Goal: Communication & Community: Answer question/provide support

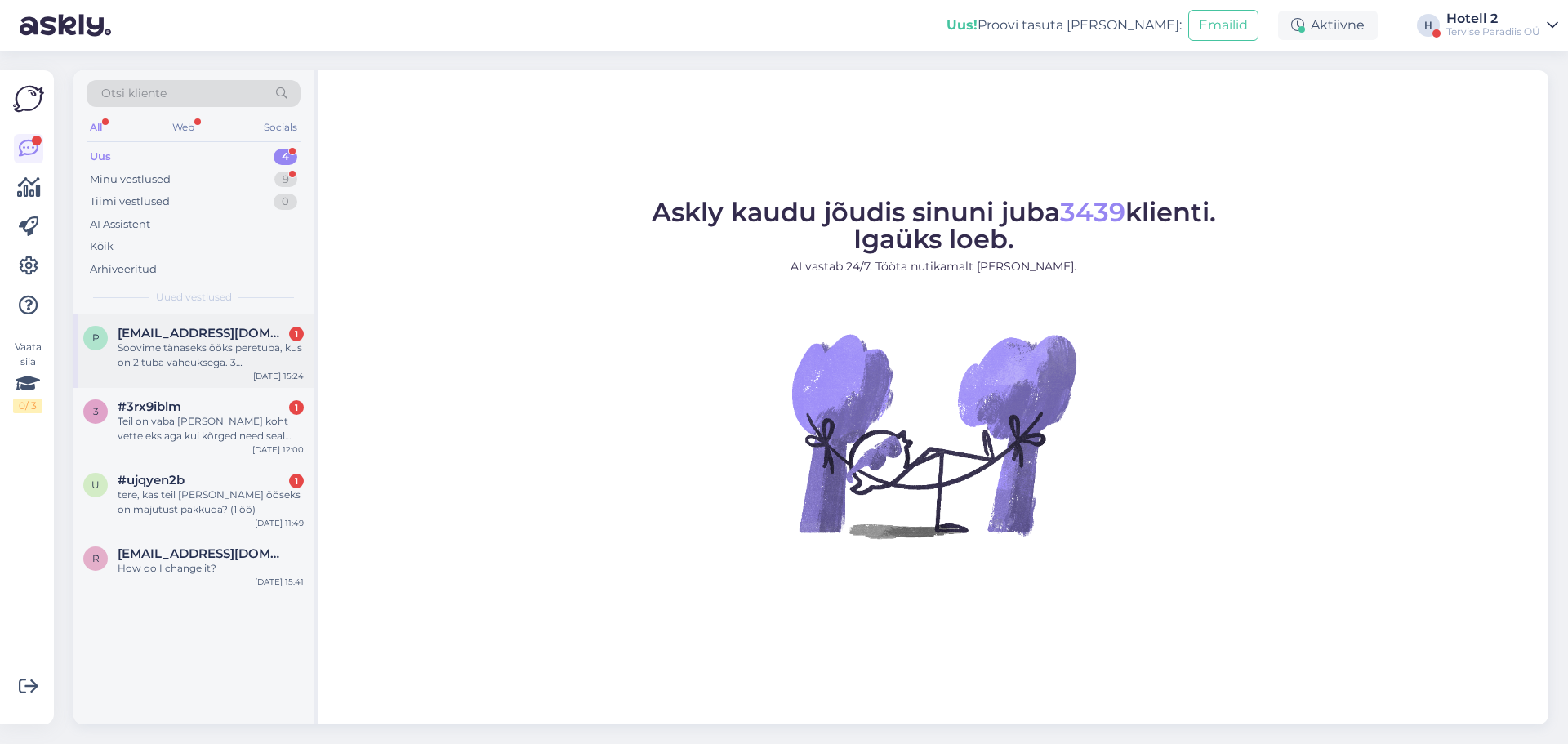
click at [171, 343] on div "Soovime tänaseks ööks peretuba, kus on 2 tuba vaheuksega. 3 tàiskasvanule ja 2l…" at bounding box center [210, 355] width 186 height 29
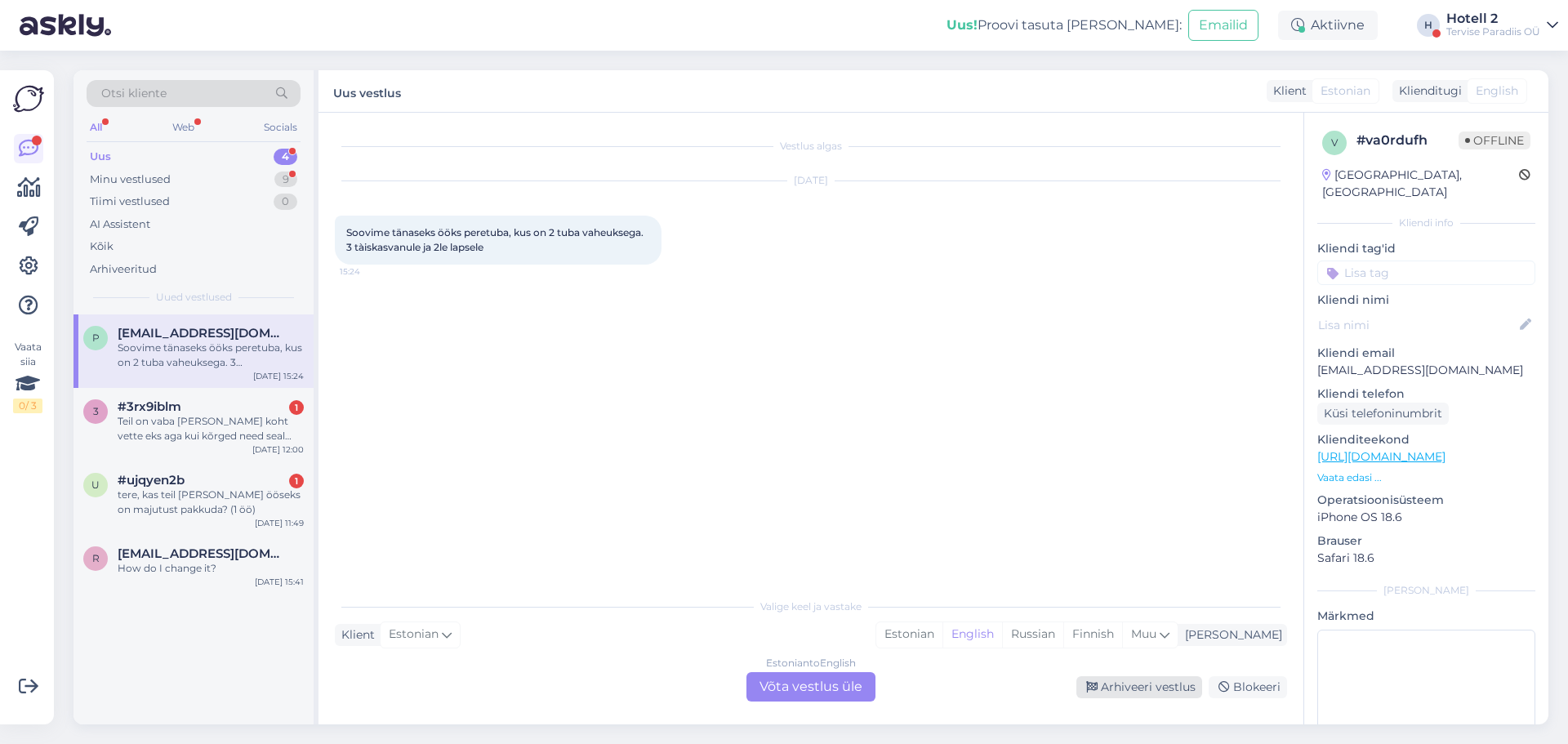
click at [1159, 697] on div "Arhiveeri vestlus" at bounding box center [1139, 687] width 126 height 22
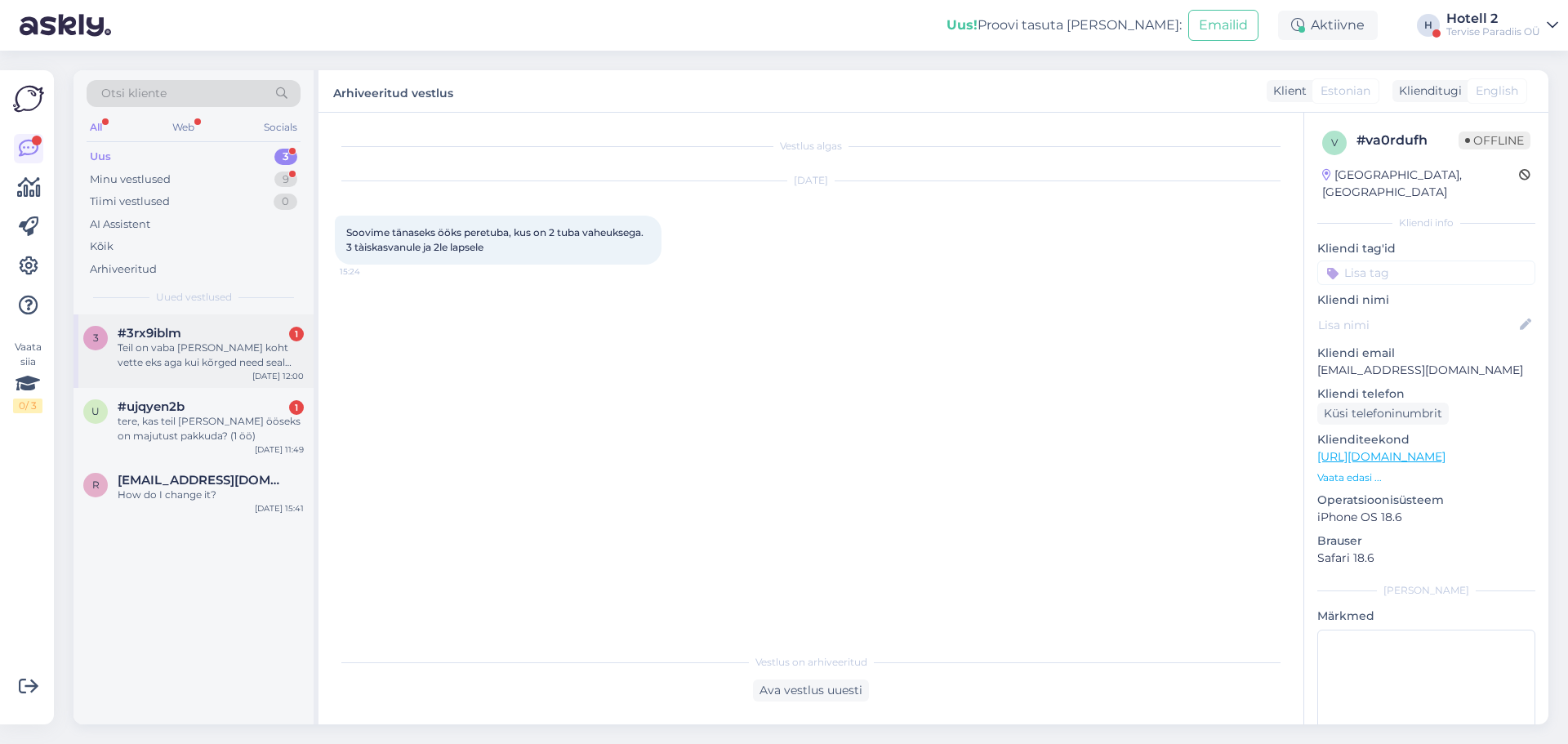
click at [191, 343] on div "Teil on vaba [PERSON_NAME] koht vette eks aga kui kõrged need seal on?" at bounding box center [210, 355] width 186 height 29
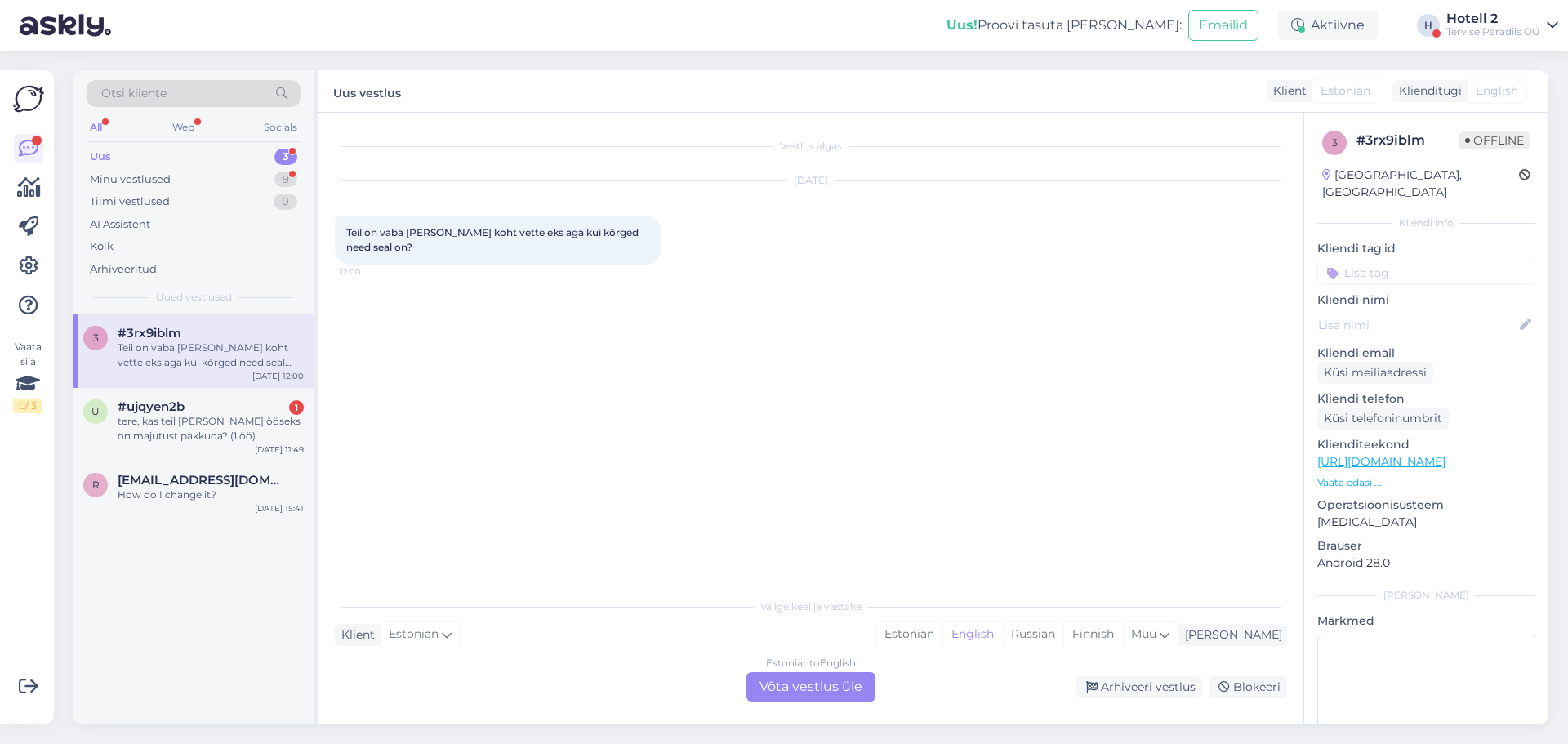
click at [770, 672] on div "Estonian to English Võta vestlus üle" at bounding box center [811, 687] width 129 height 29
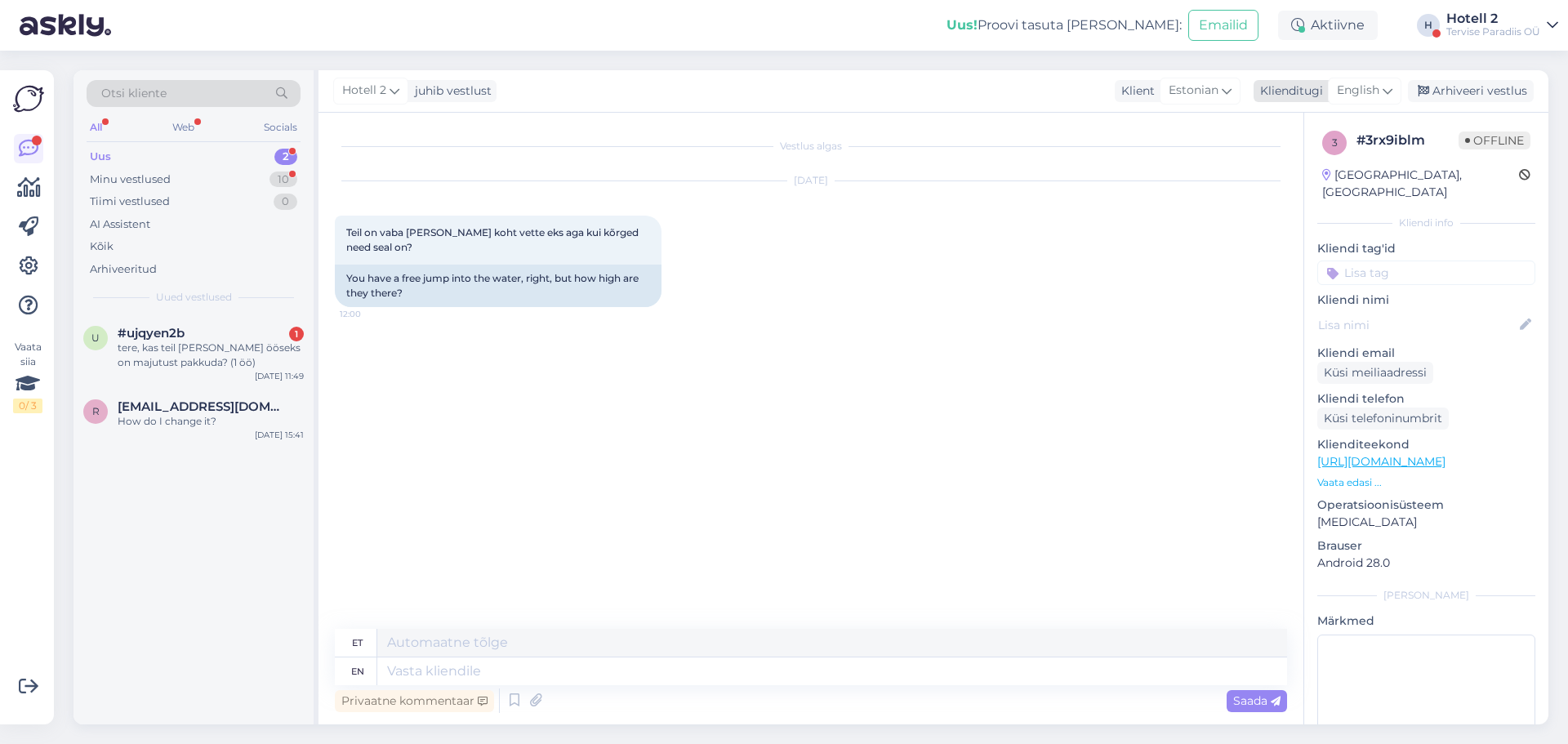
click at [1367, 88] on span "English" at bounding box center [1358, 91] width 43 height 18
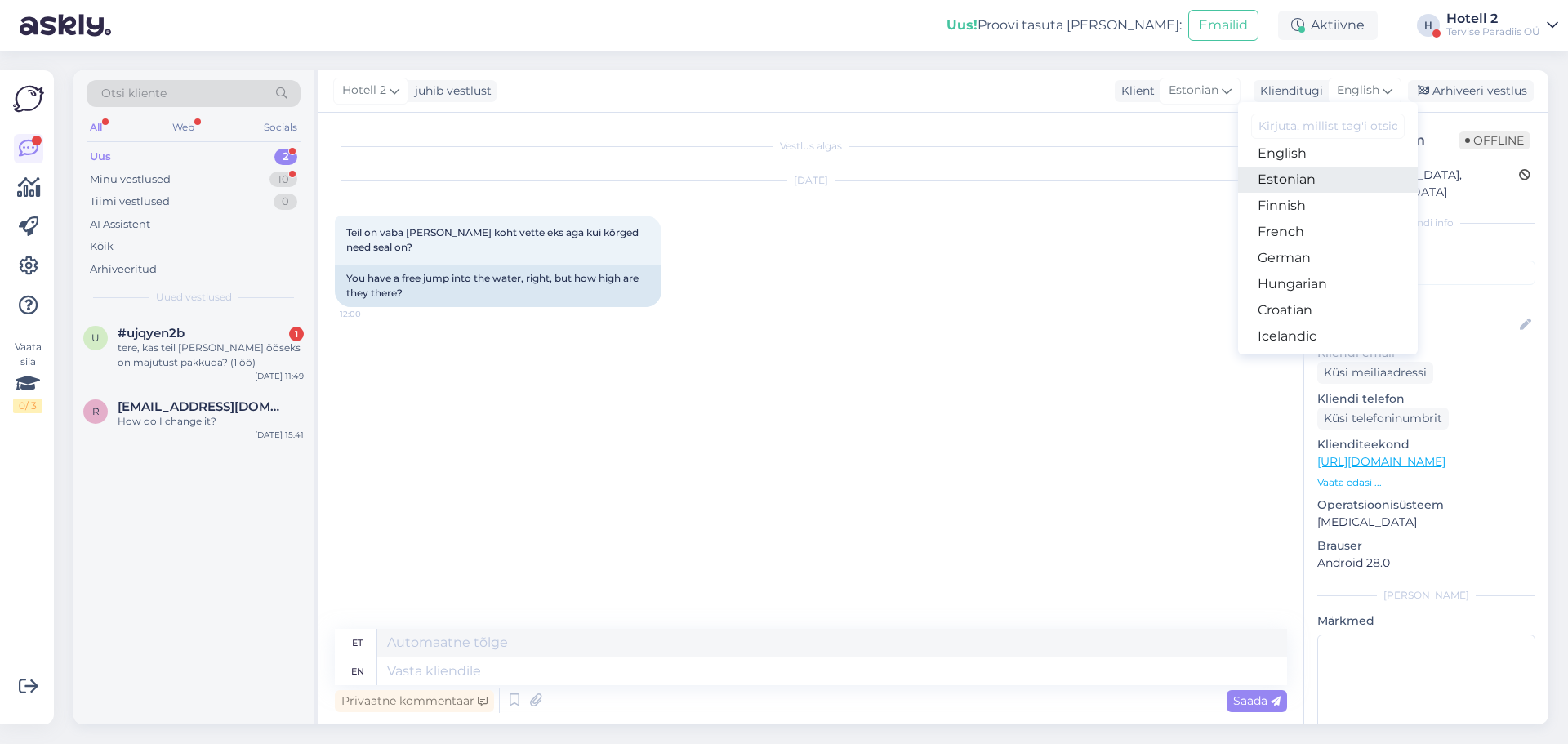
scroll to position [163, 0]
click at [1288, 202] on link "Estonian" at bounding box center [1328, 208] width 179 height 26
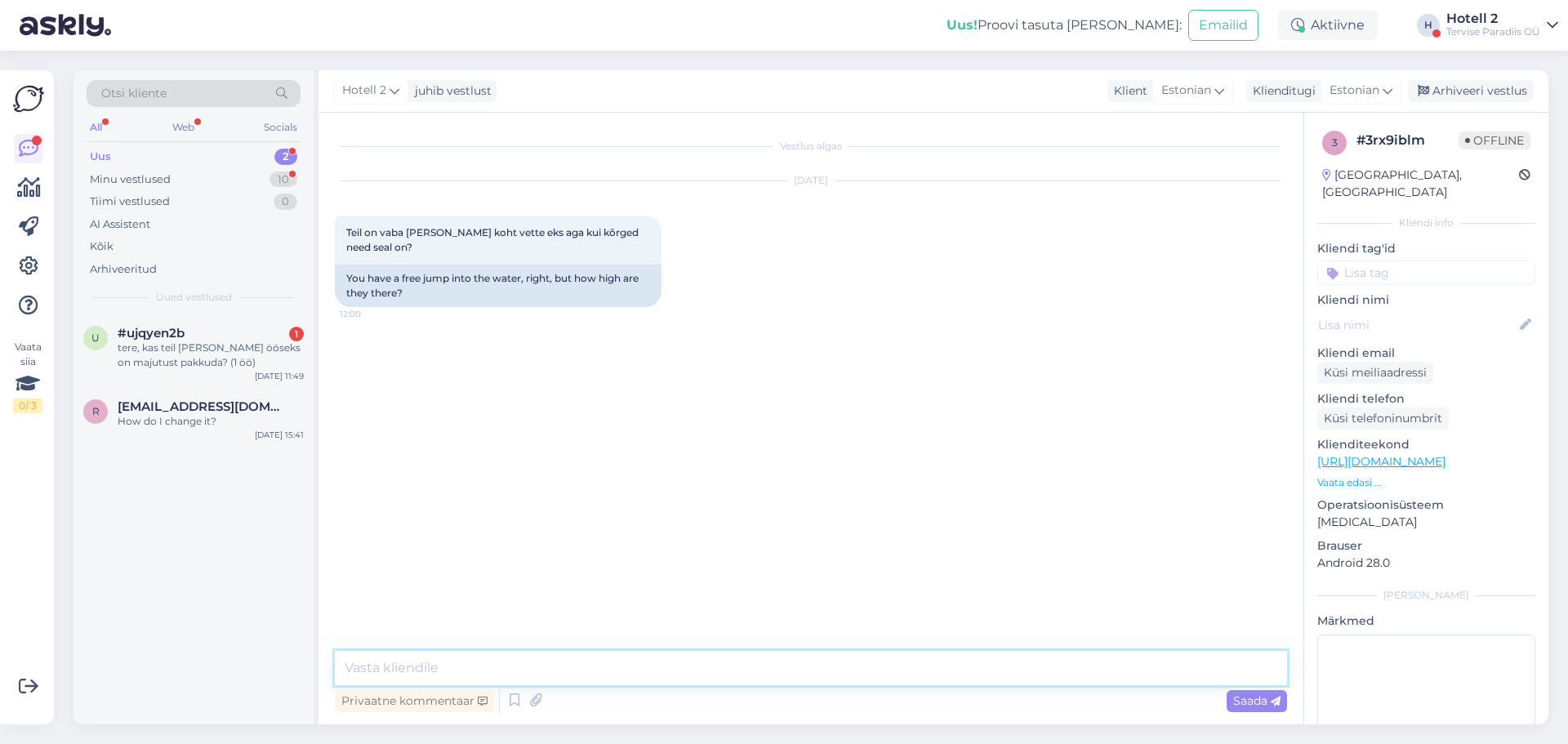
click at [427, 665] on textarea at bounding box center [810, 668] width 953 height 34
type textarea "Tere! Hüppeplatvormilt alla hüppata on 4-meetrine sügav vesi."
click at [1241, 709] on div "Saada" at bounding box center [1256, 701] width 61 height 22
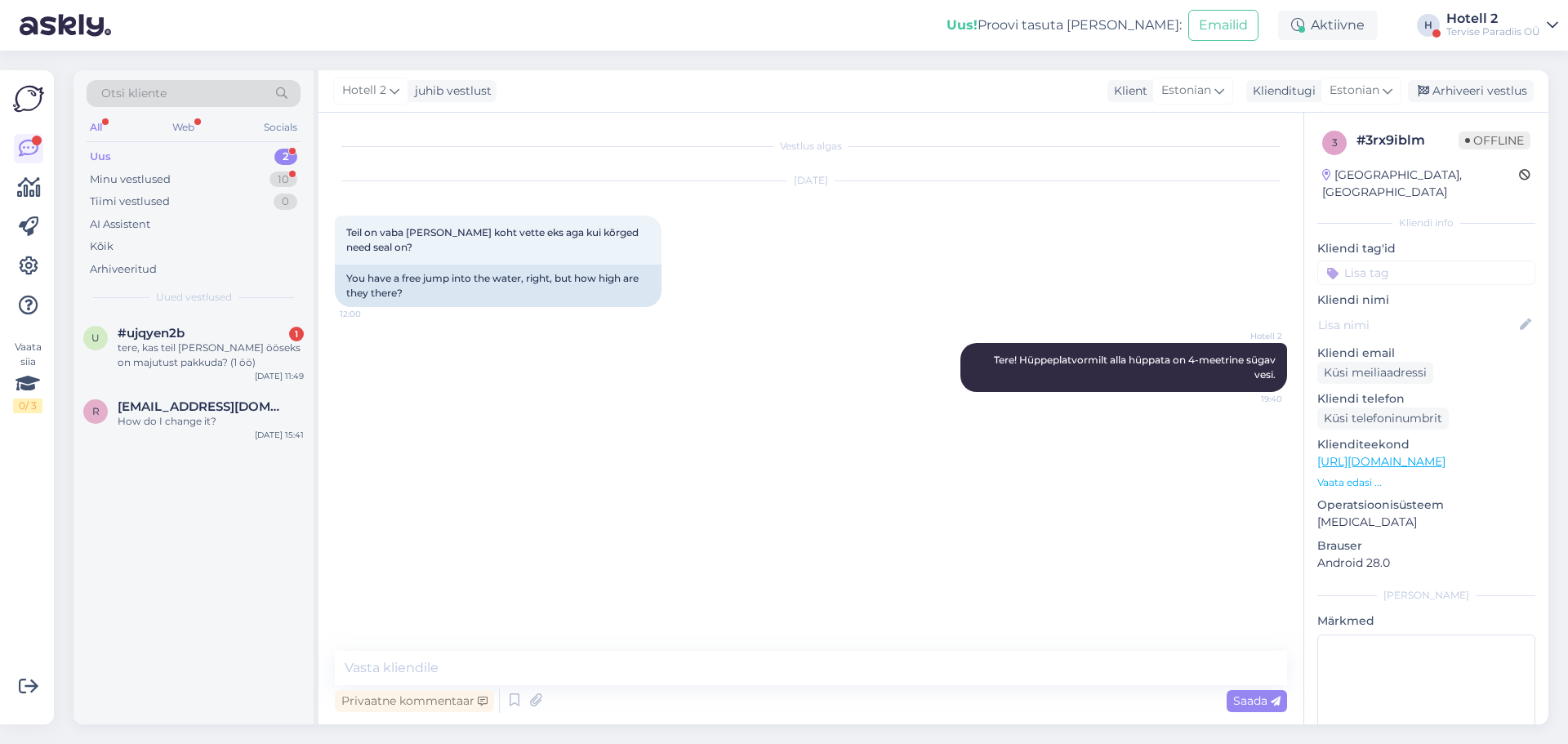
scroll to position [64, 0]
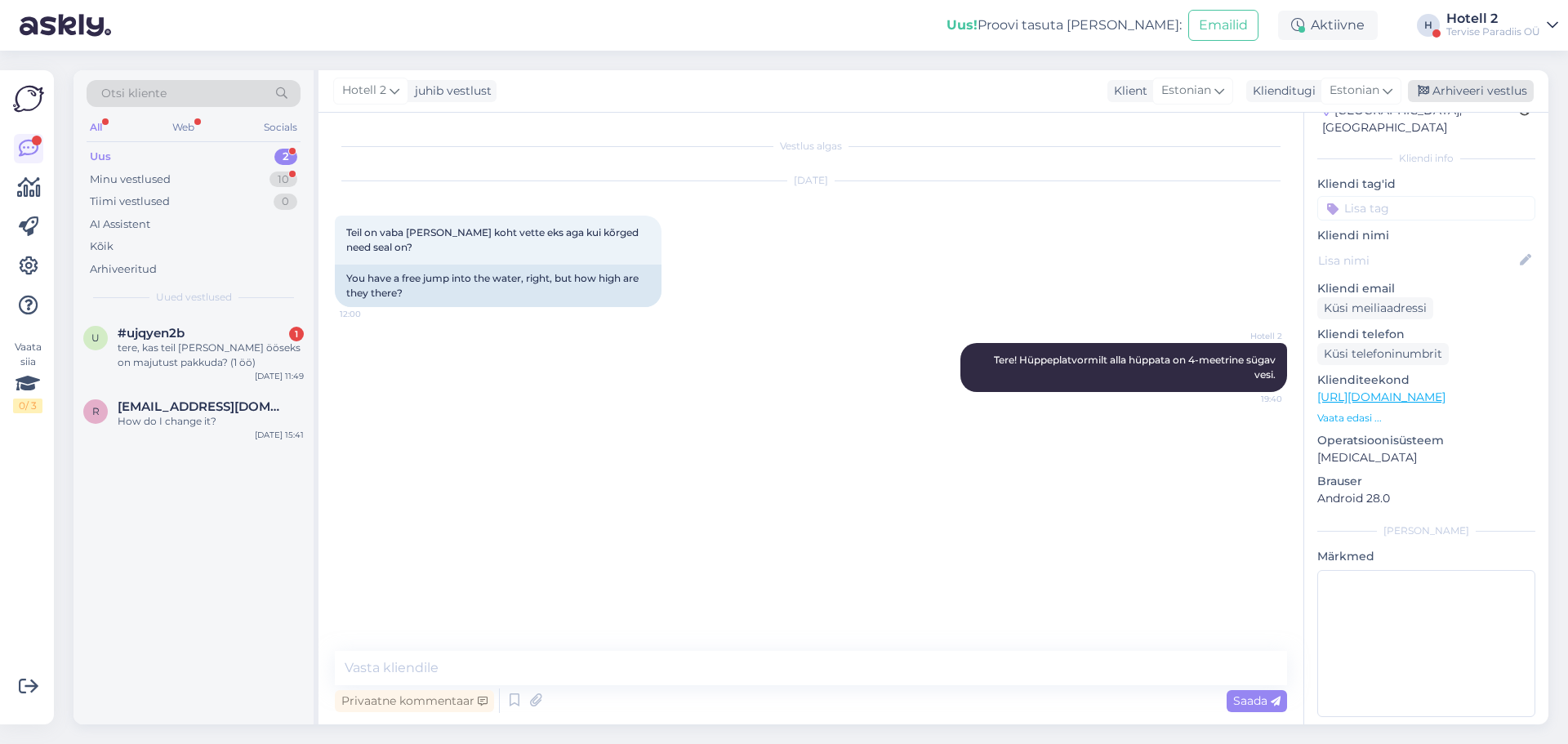
click at [1489, 86] on div "Arhiveeri vestlus" at bounding box center [1470, 91] width 126 height 22
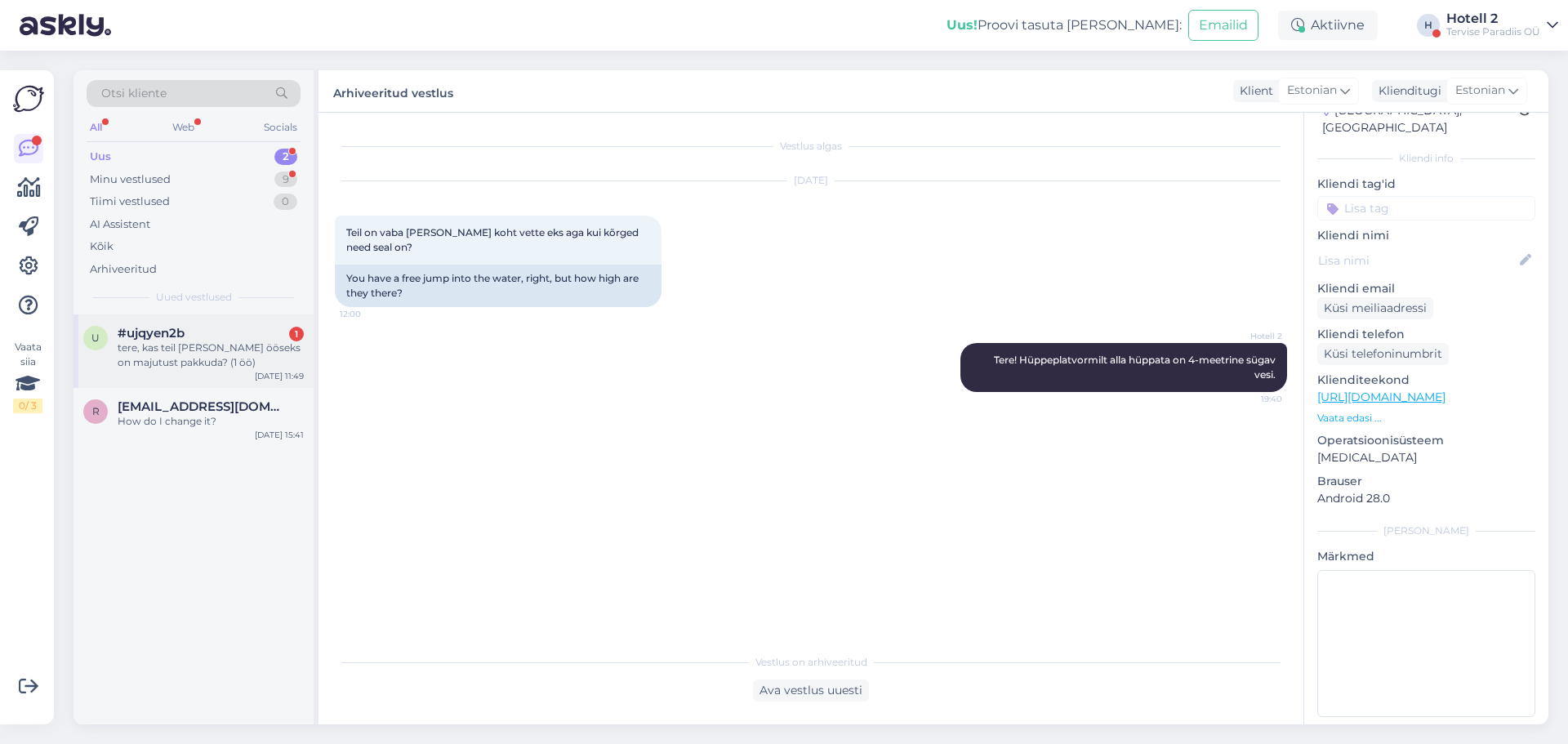
click at [155, 337] on span "#ujqyen2b" at bounding box center [151, 333] width 67 height 14
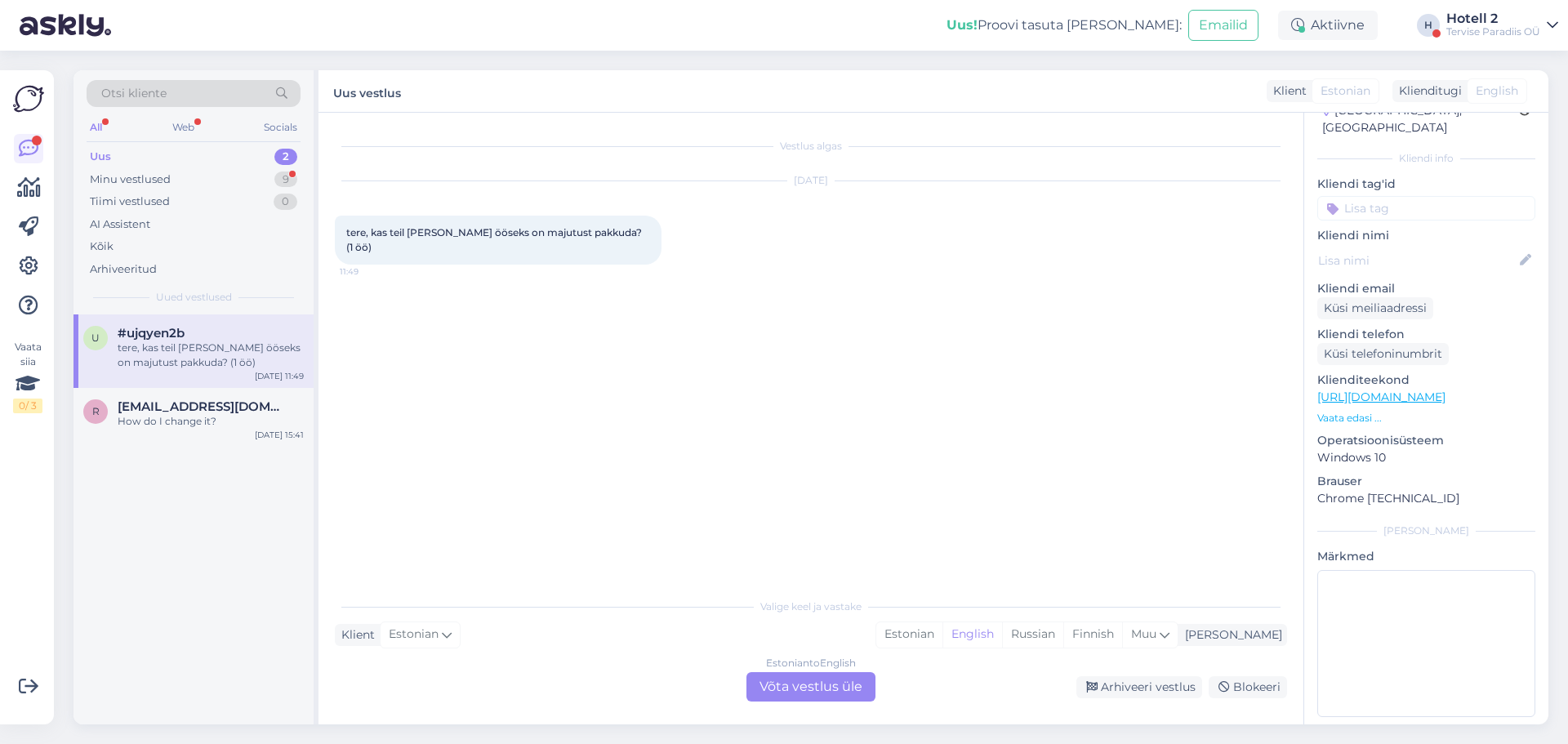
click at [829, 686] on div "Estonian to English Võta vestlus üle" at bounding box center [811, 687] width 129 height 29
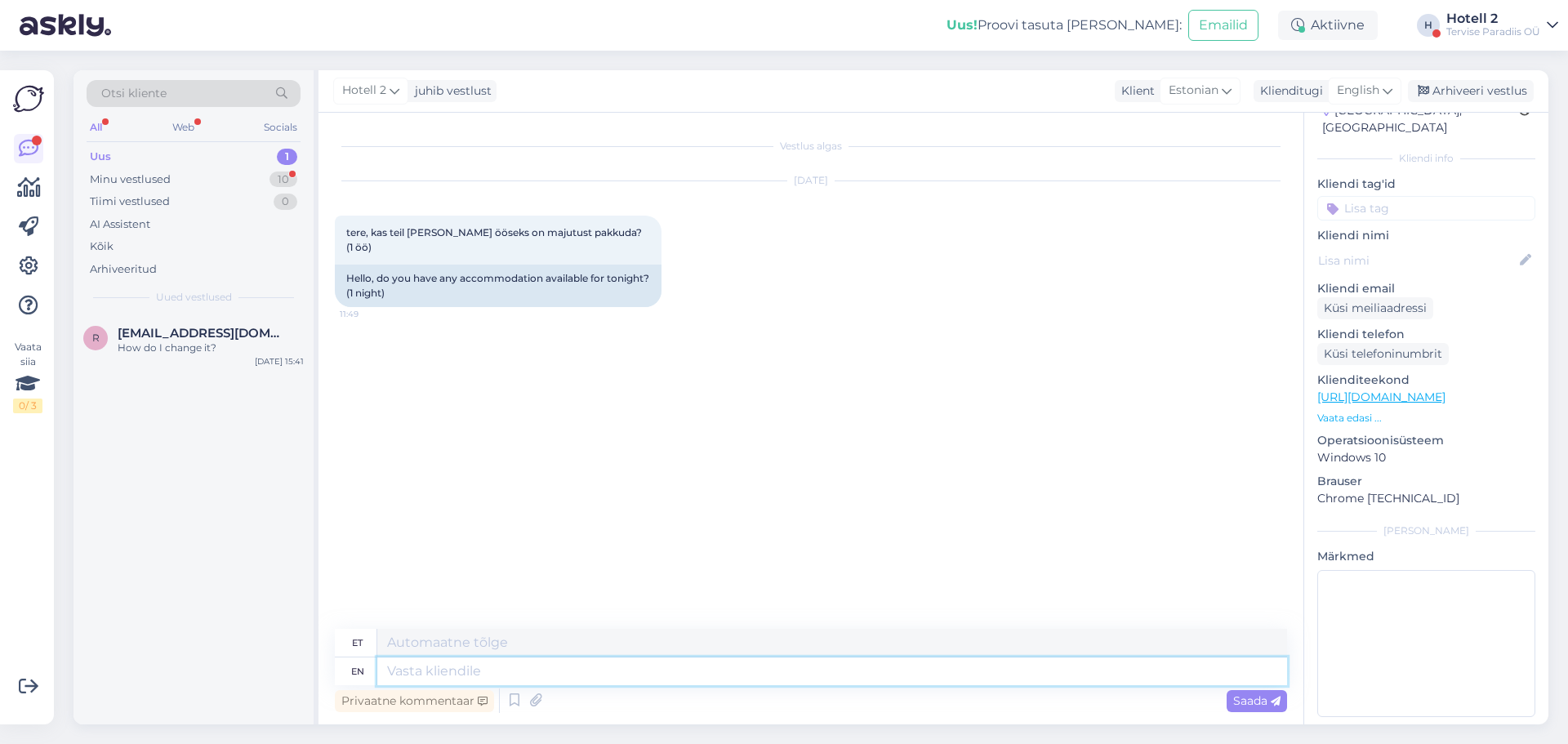
click at [453, 674] on textarea at bounding box center [832, 671] width 910 height 28
click at [1334, 88] on div "English" at bounding box center [1364, 91] width 73 height 26
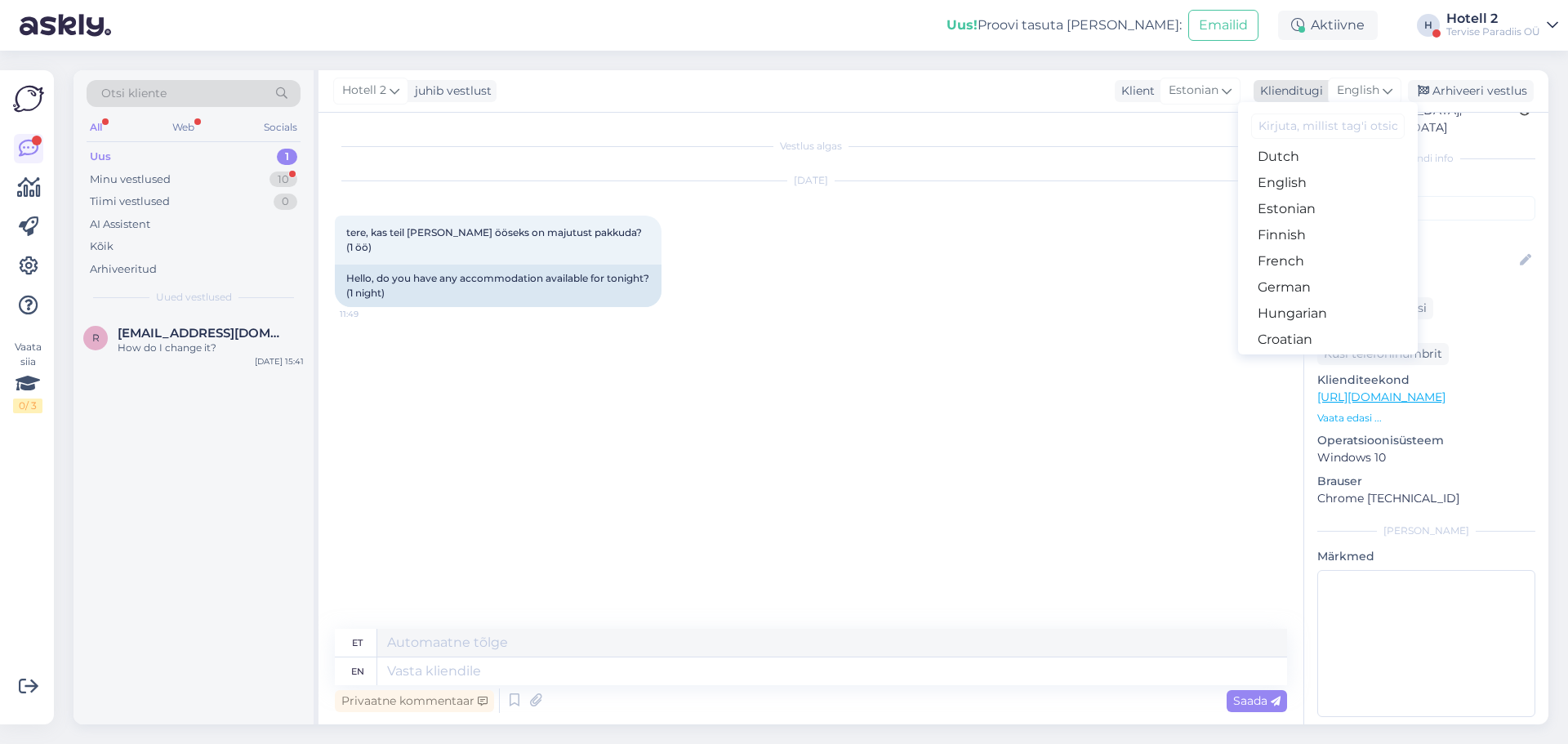
click at [1361, 89] on span "English" at bounding box center [1358, 91] width 43 height 18
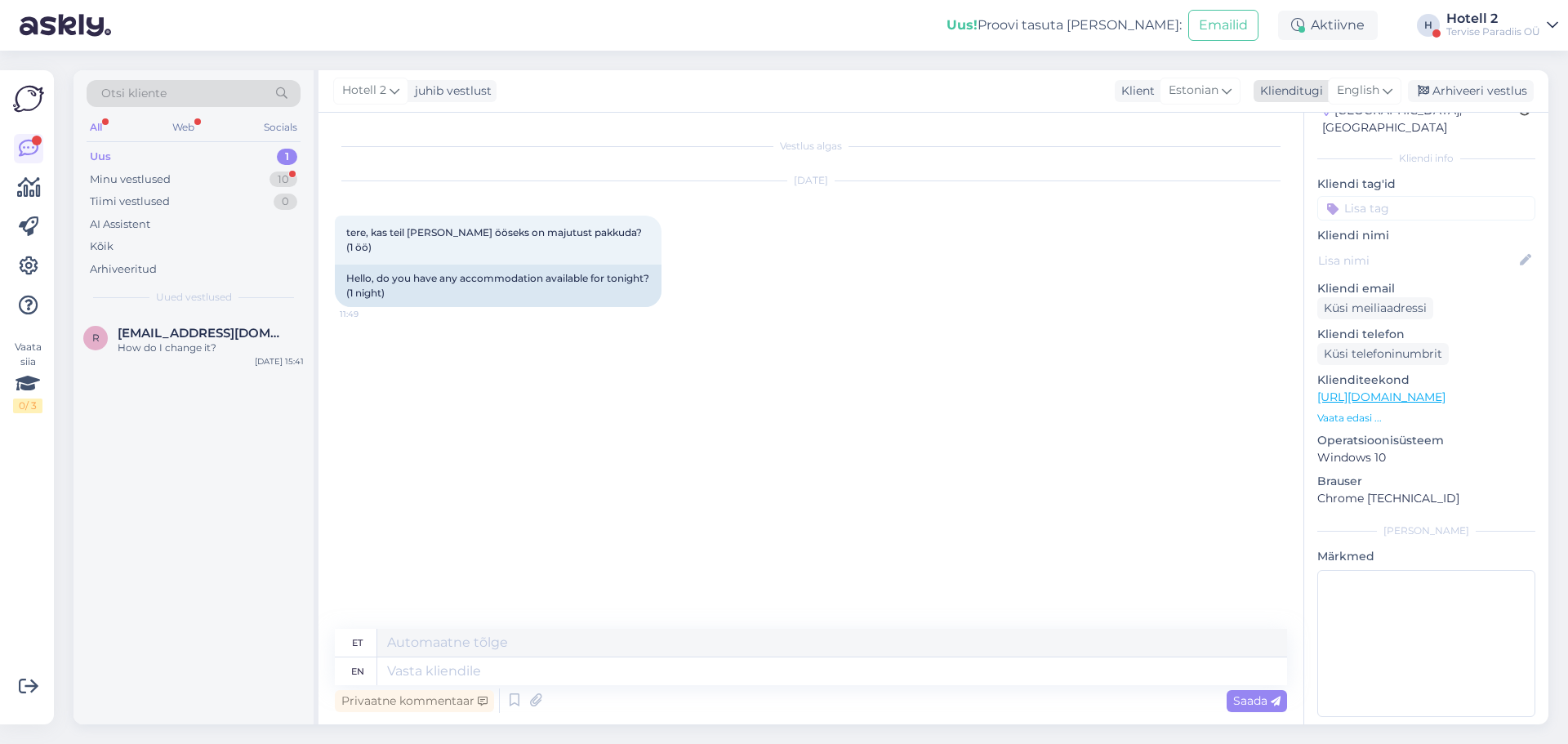
click at [1355, 91] on span "English" at bounding box center [1358, 91] width 43 height 18
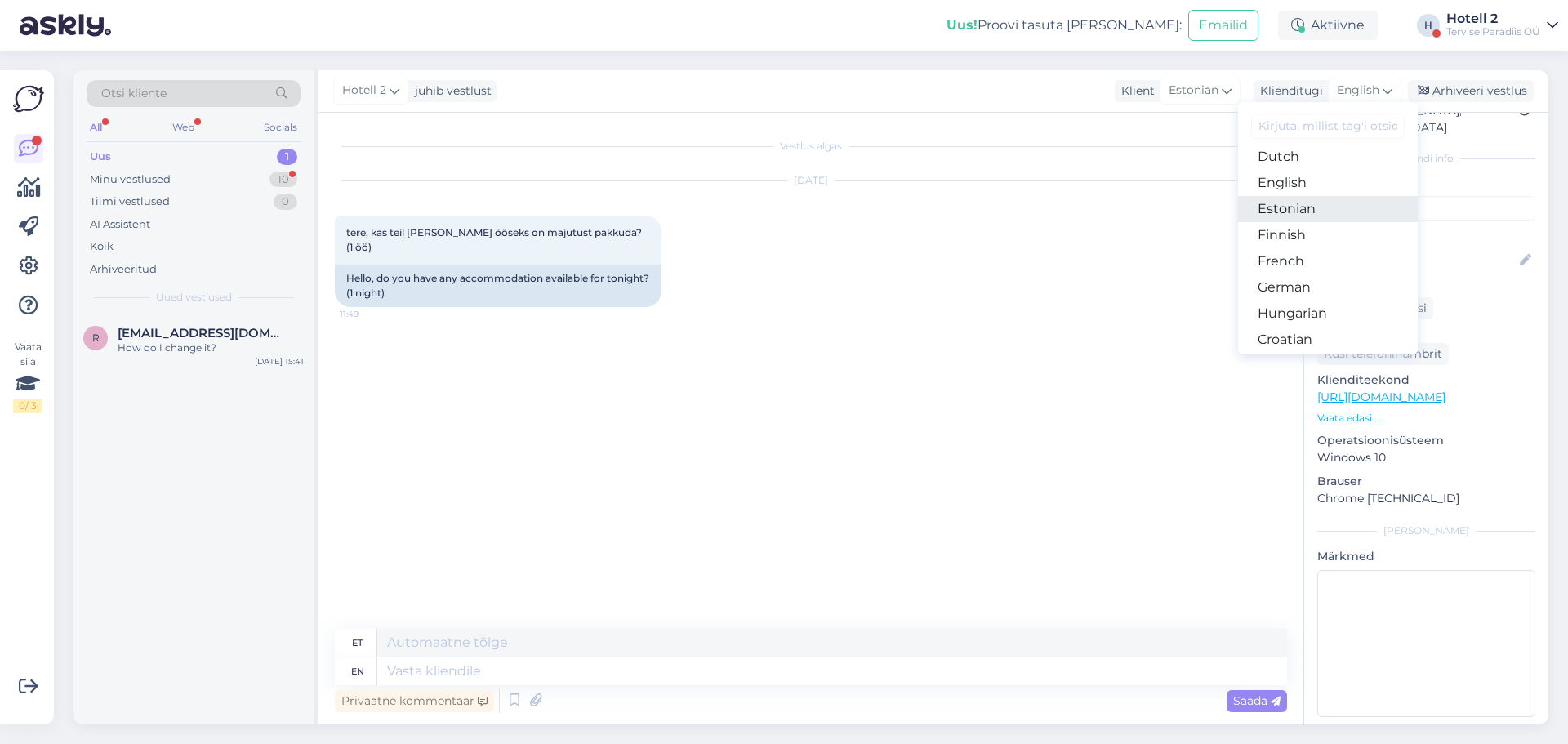
click at [1292, 220] on link "Estonian" at bounding box center [1328, 208] width 179 height 26
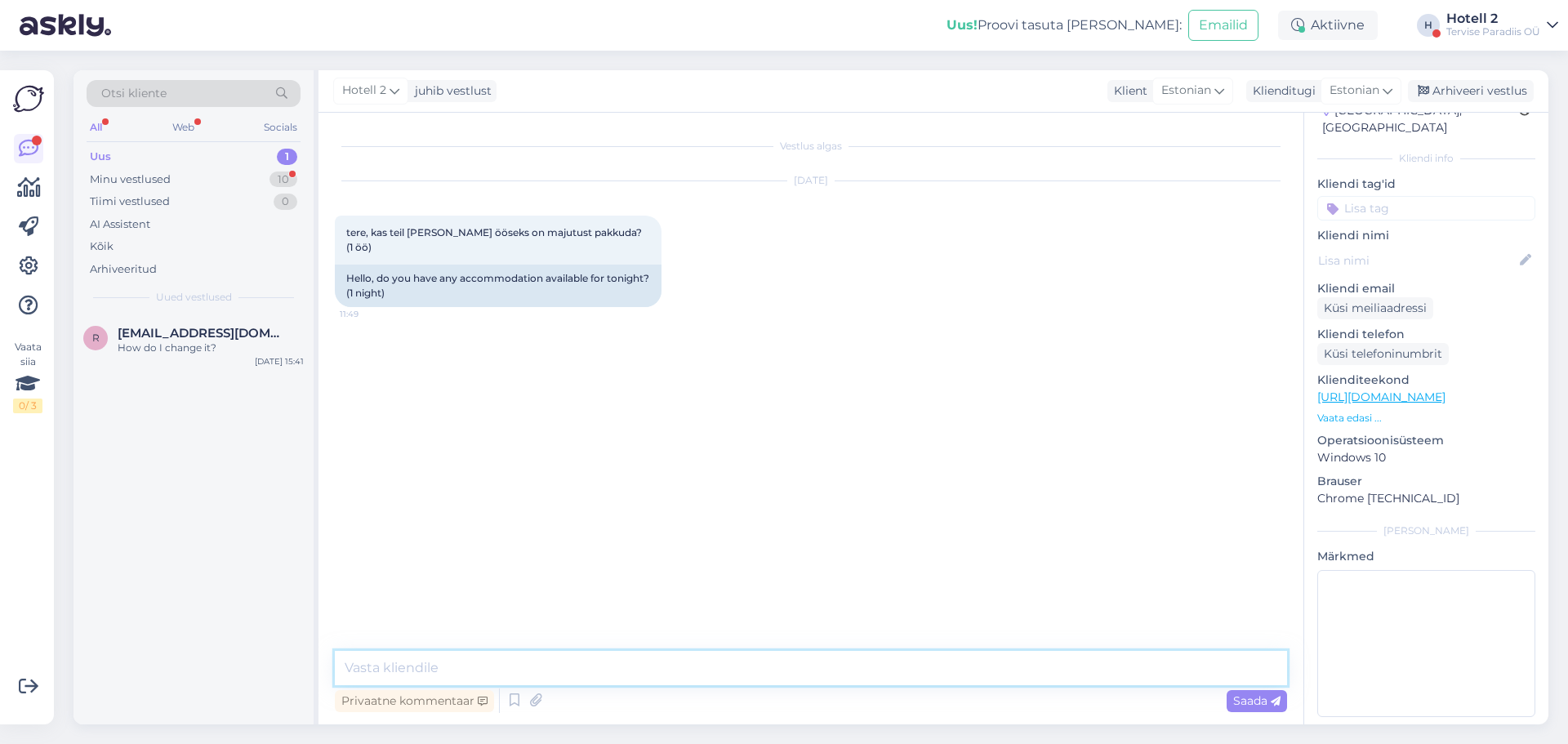
click at [391, 675] on textarea at bounding box center [810, 668] width 953 height 34
type textarea "Tere! Tänaseks on tuba pakkuda."
click at [1479, 80] on div "Arhiveeri vestlus" at bounding box center [1470, 91] width 126 height 22
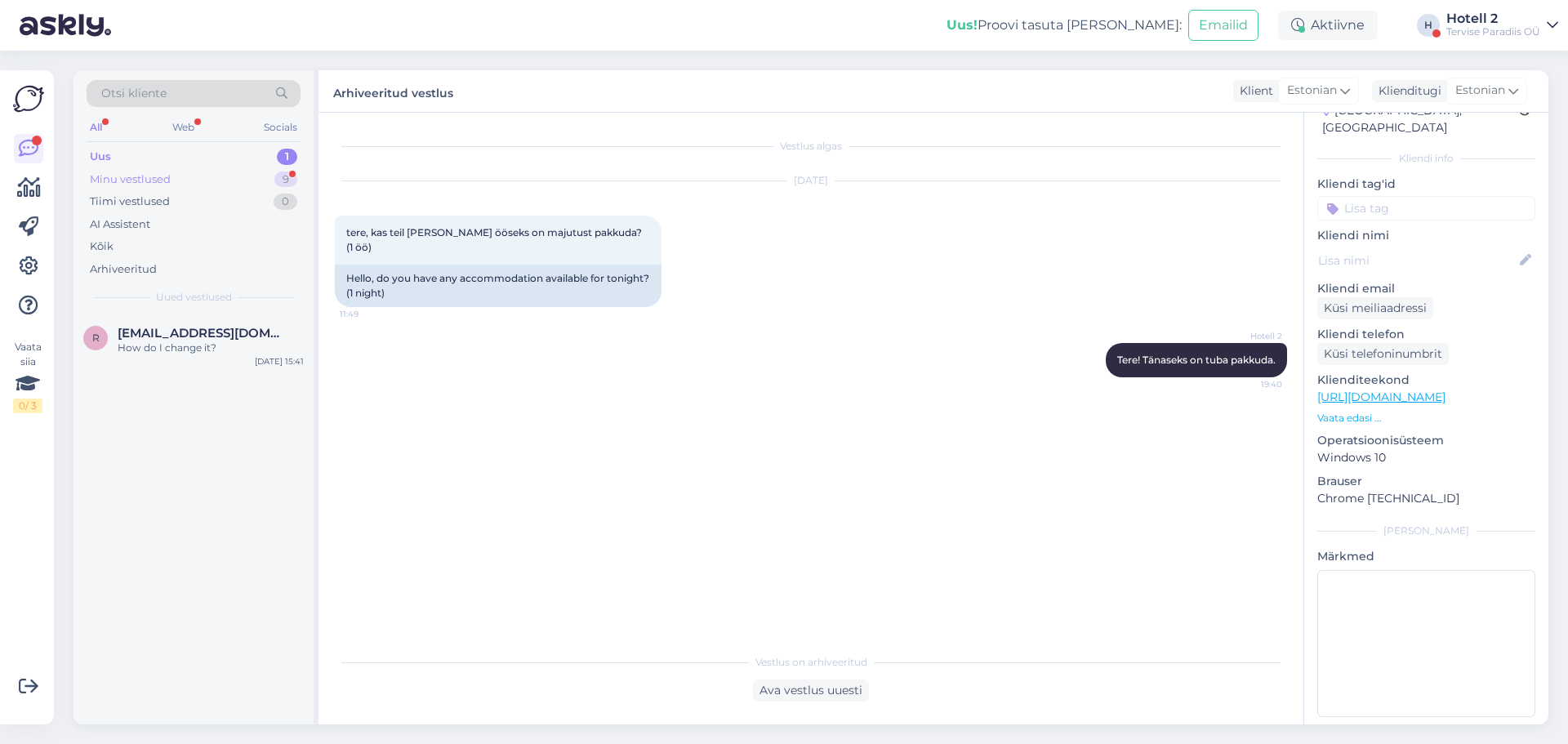
click at [165, 175] on div "Minu vestlused" at bounding box center [130, 179] width 81 height 16
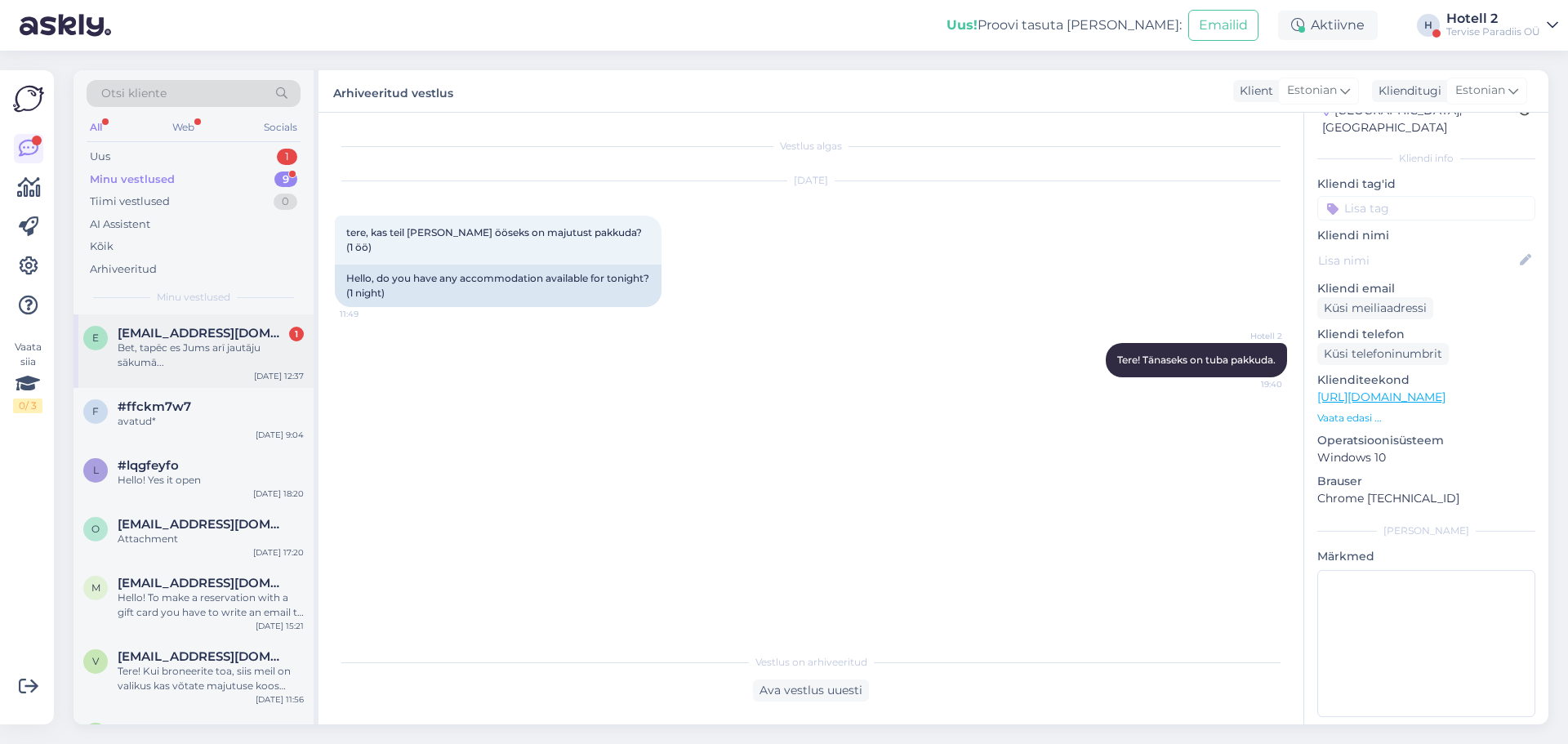
drag, startPoint x: 128, startPoint y: 328, endPoint x: 228, endPoint y: 343, distance: 101.1
click at [129, 327] on span "[EMAIL_ADDRESS][DOMAIN_NAME]" at bounding box center [202, 333] width 169 height 14
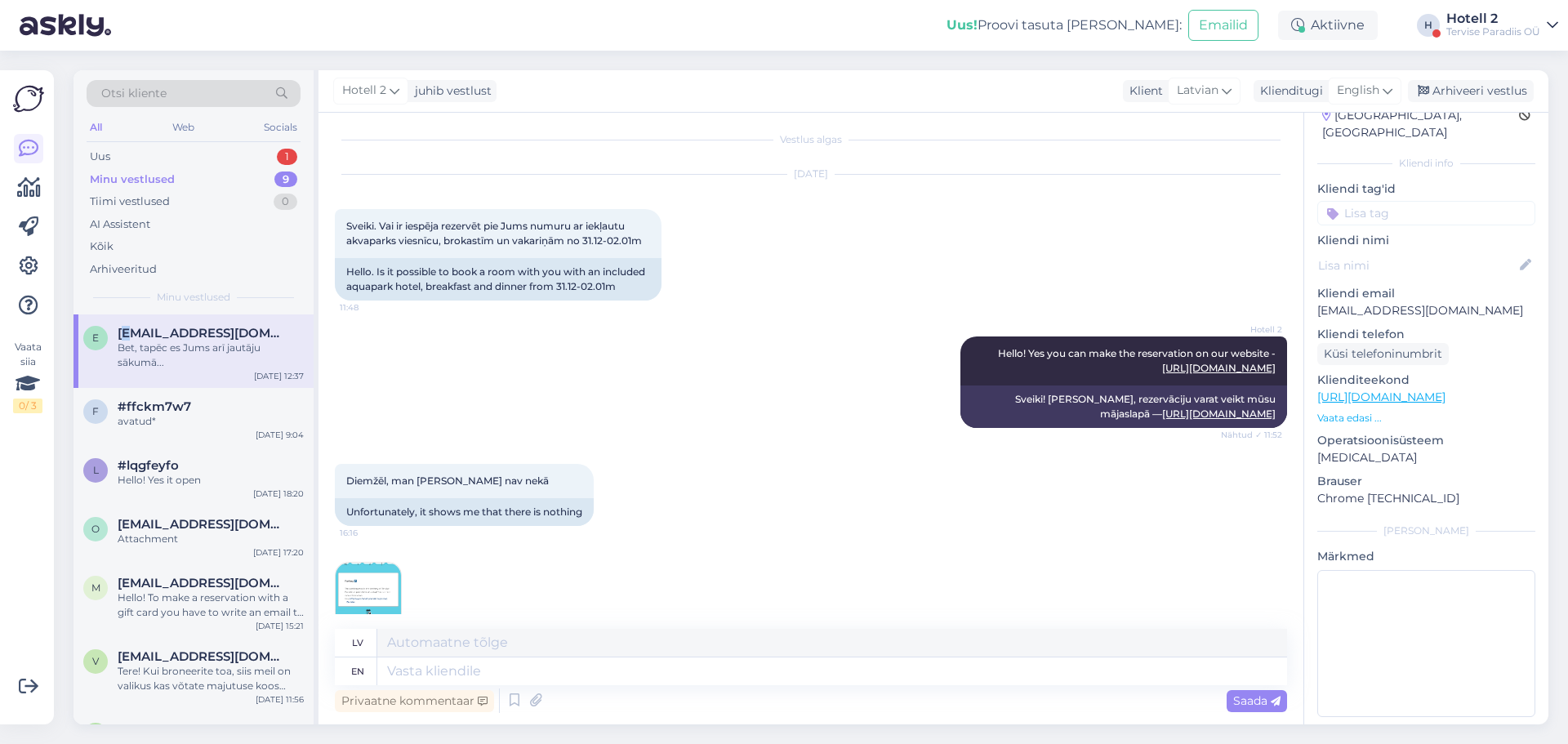
scroll to position [0, 0]
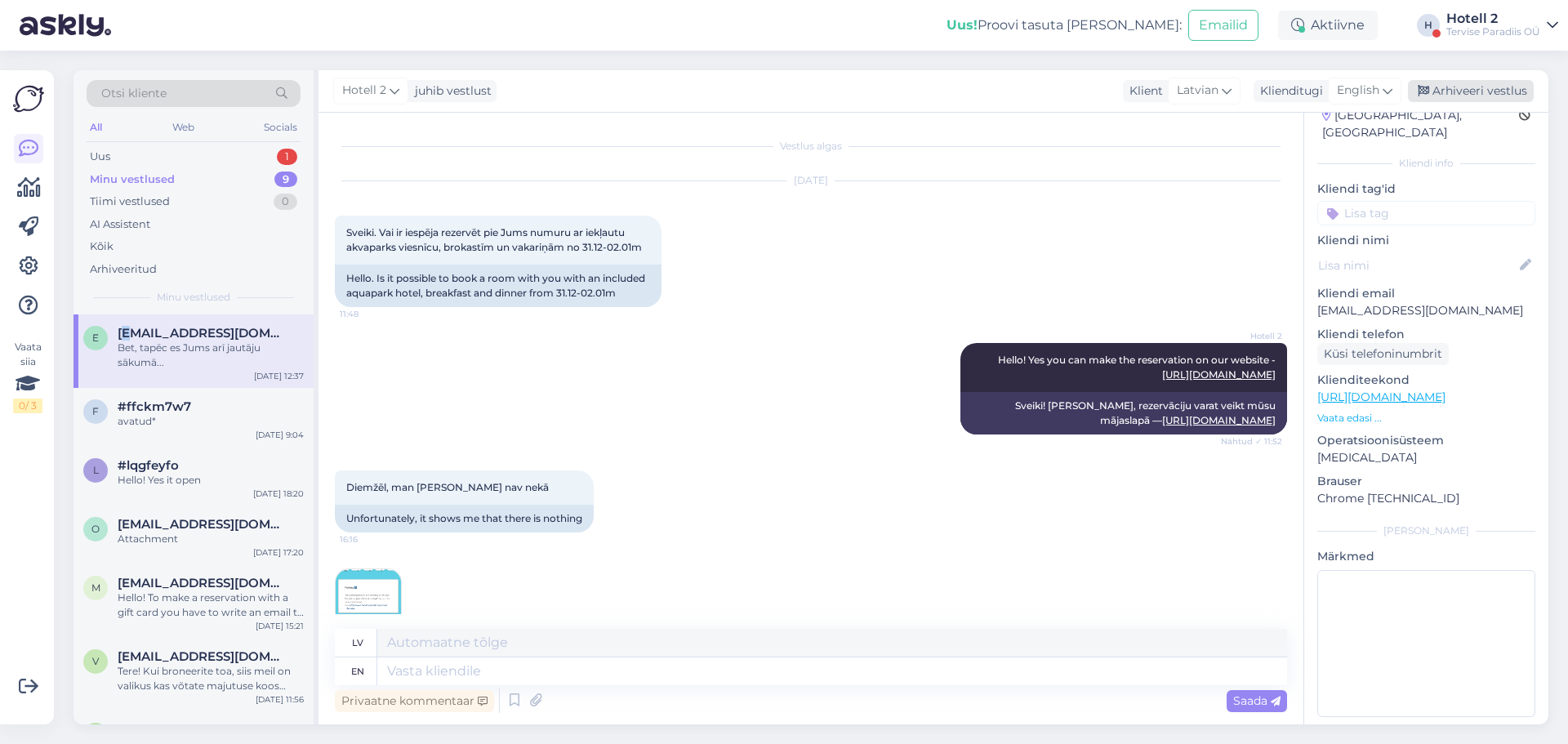
click at [1501, 87] on div "Arhiveeri vestlus" at bounding box center [1470, 91] width 126 height 22
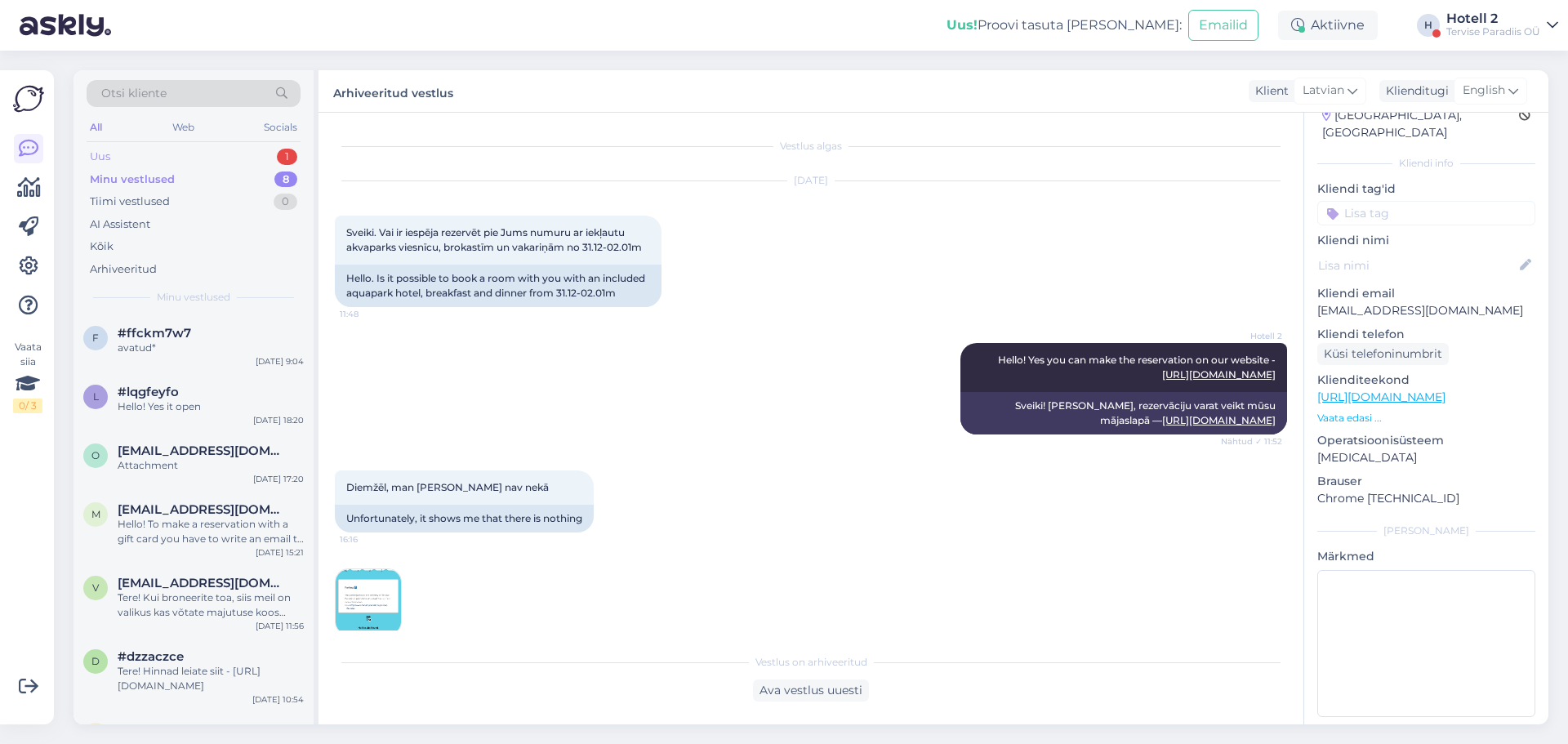
click at [100, 150] on div "Uus" at bounding box center [100, 157] width 21 height 16
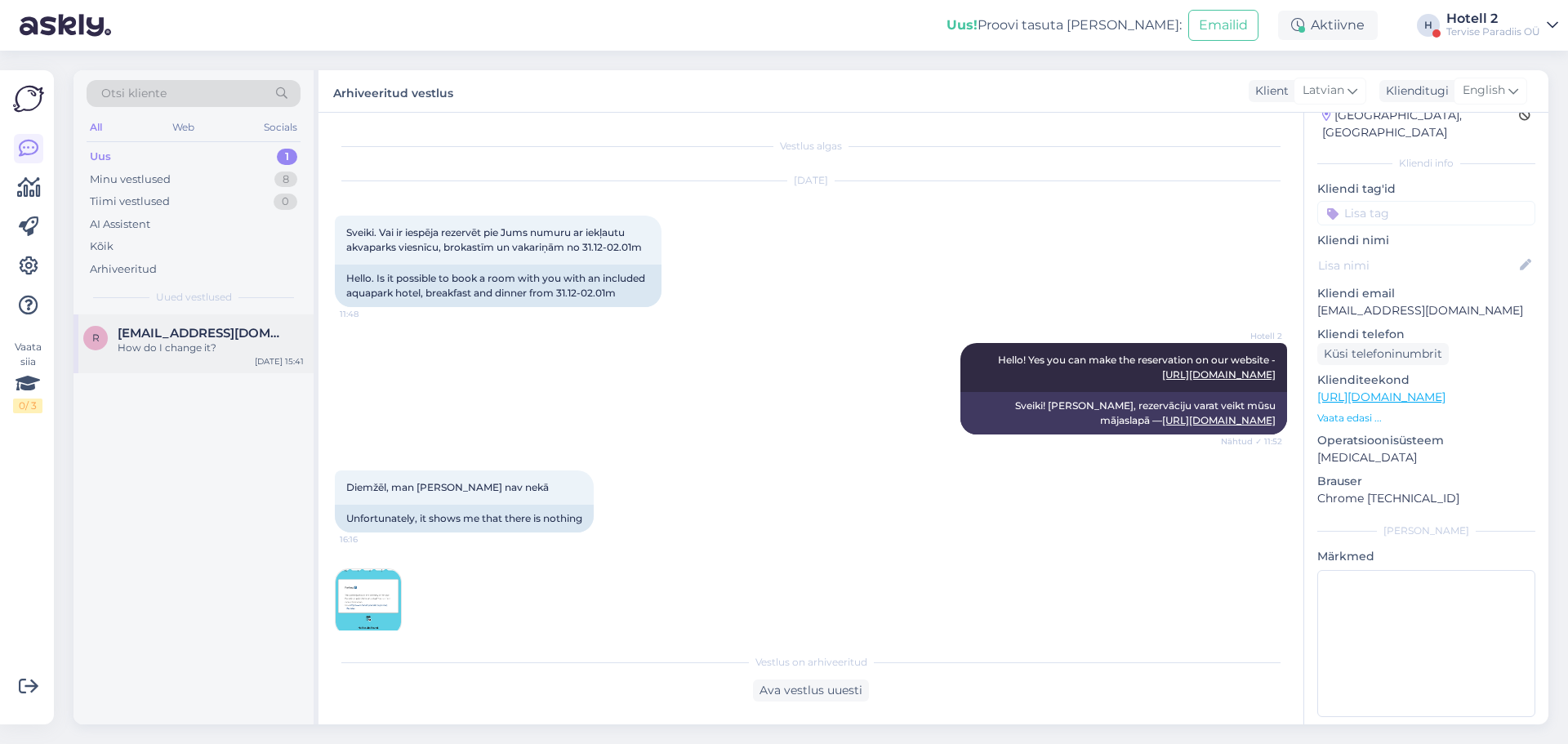
click at [147, 334] on span "[EMAIL_ADDRESS][DOMAIN_NAME]" at bounding box center [202, 333] width 169 height 14
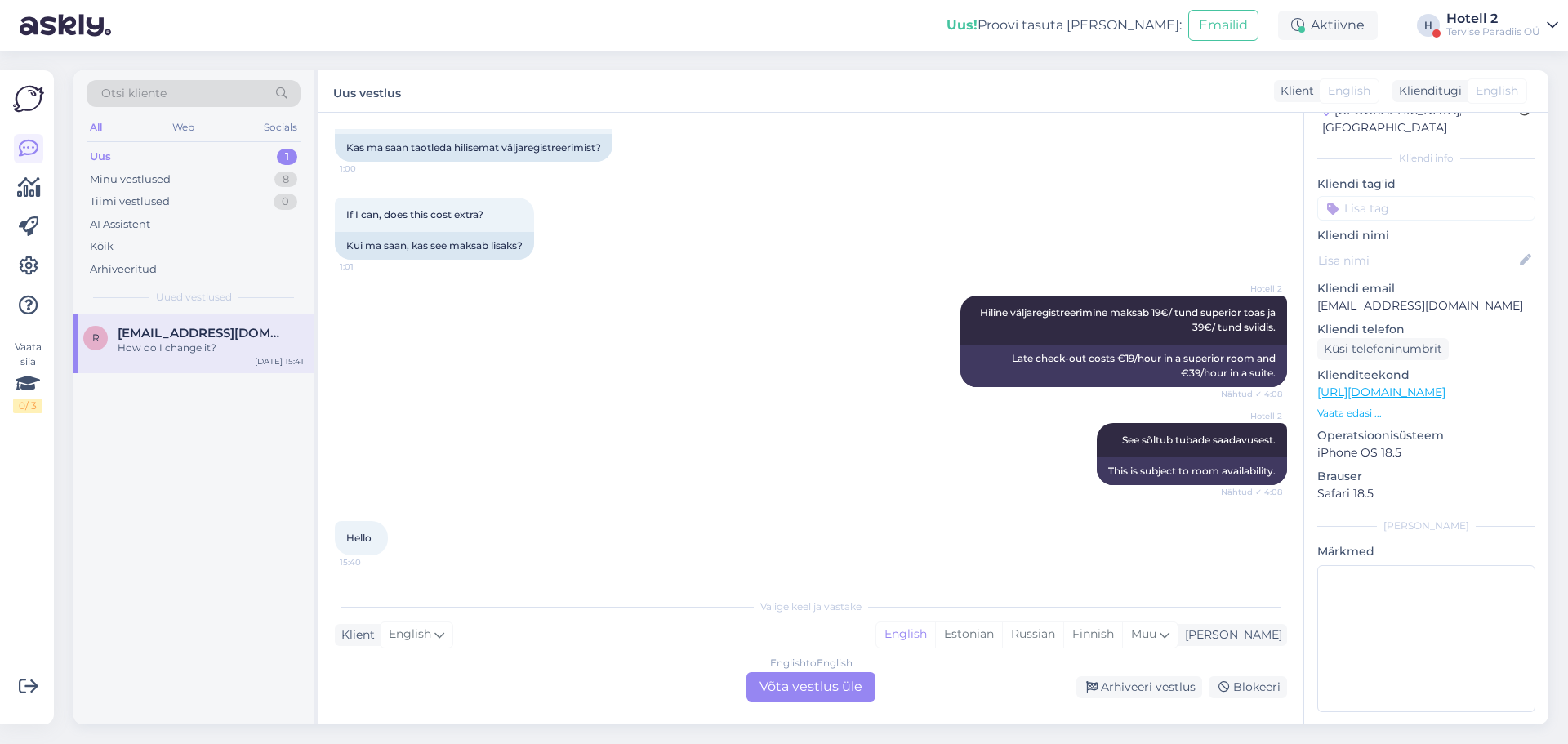
scroll to position [547, 0]
